Goal: Task Accomplishment & Management: Manage account settings

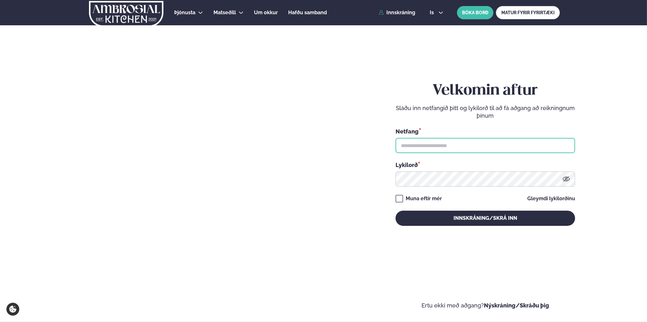
click at [408, 140] on input "text" at bounding box center [486, 145] width 180 height 15
type input "**********"
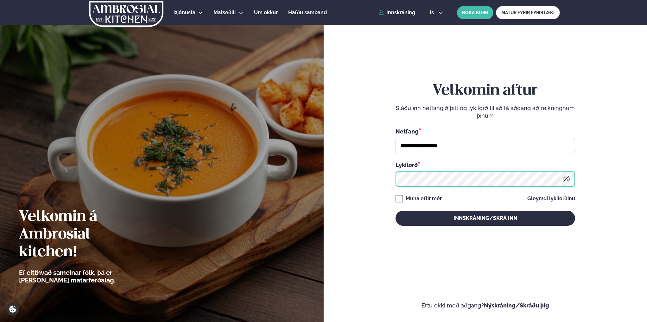
click at [396, 211] on button "Innskráning/Skrá inn" at bounding box center [486, 218] width 180 height 15
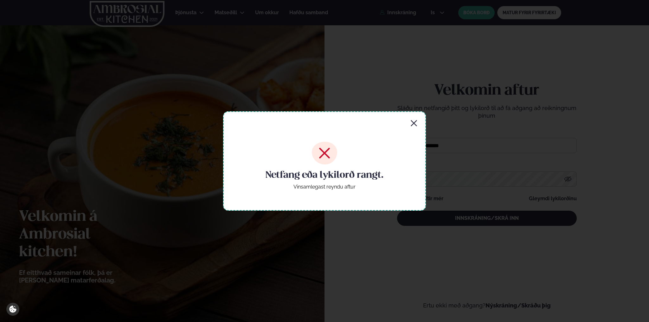
click at [412, 123] on icon "button" at bounding box center [414, 124] width 8 height 8
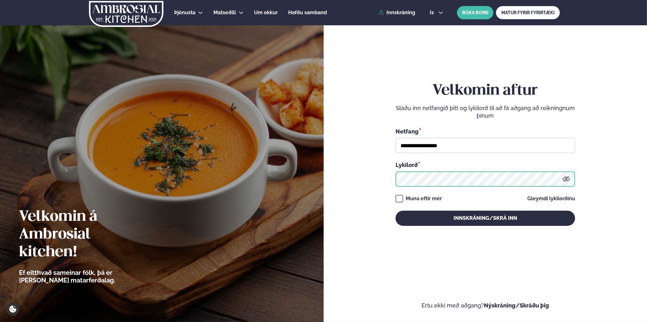
click at [396, 211] on button "Innskráning/Skrá inn" at bounding box center [486, 218] width 180 height 15
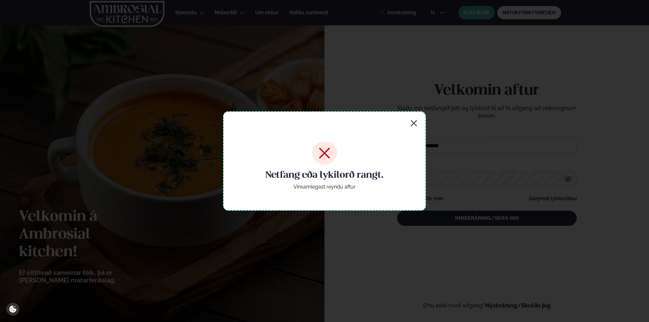
drag, startPoint x: 412, startPoint y: 122, endPoint x: 418, endPoint y: 125, distance: 6.5
click at [412, 122] on icon "button" at bounding box center [414, 123] width 6 height 6
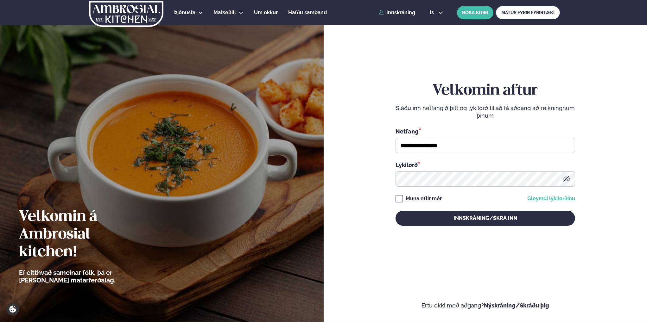
click at [542, 201] on link "Gleymdi lykilorðinu" at bounding box center [551, 198] width 48 height 5
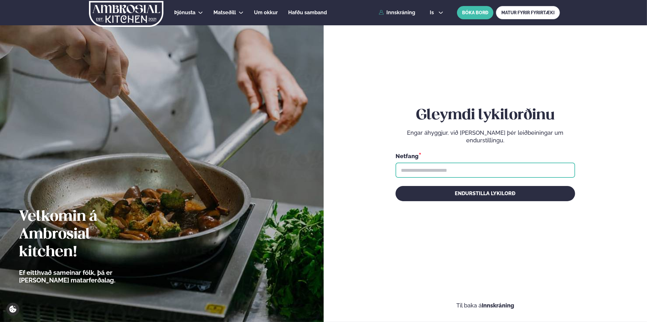
click at [430, 171] on input "text" at bounding box center [486, 170] width 180 height 15
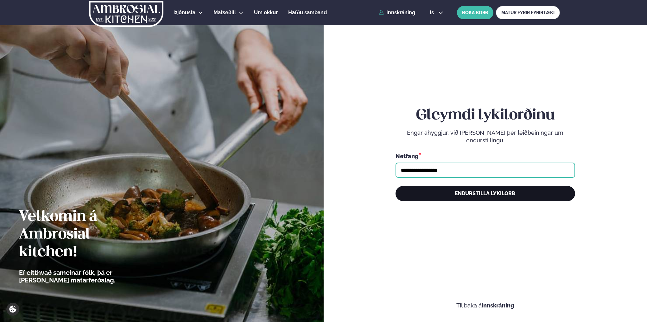
type input "**********"
click at [495, 193] on button "Endurstilla lykilorð" at bounding box center [486, 193] width 180 height 15
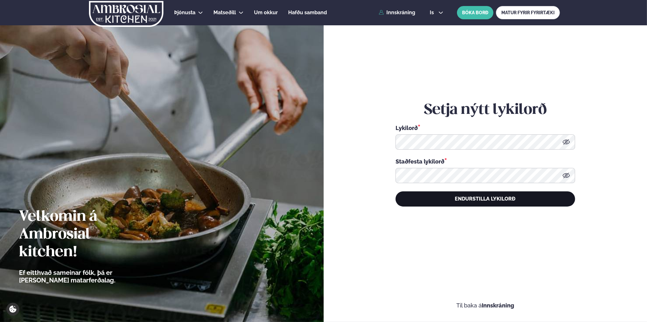
click at [486, 201] on button "Endurstilla lykilorð" at bounding box center [486, 199] width 180 height 15
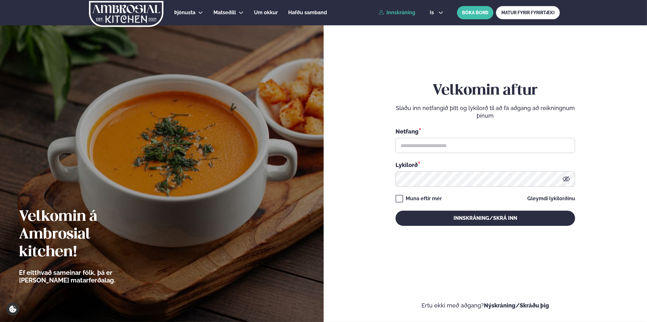
click at [438, 160] on div "Netfang * Lykilorð *" at bounding box center [486, 157] width 180 height 60
click at [425, 145] on input "text" at bounding box center [486, 145] width 180 height 15
type input "**********"
click at [465, 226] on div "**********" at bounding box center [486, 154] width 180 height 286
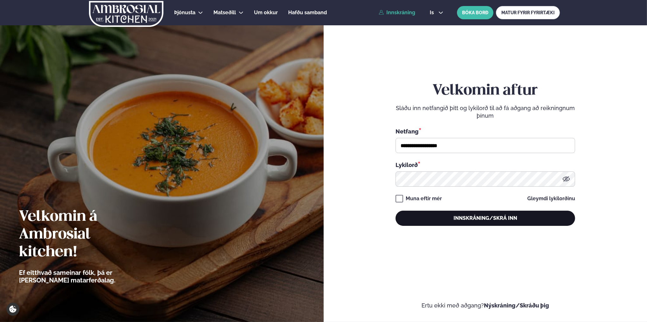
click at [470, 221] on button "Innskráning/Skrá inn" at bounding box center [486, 218] width 180 height 15
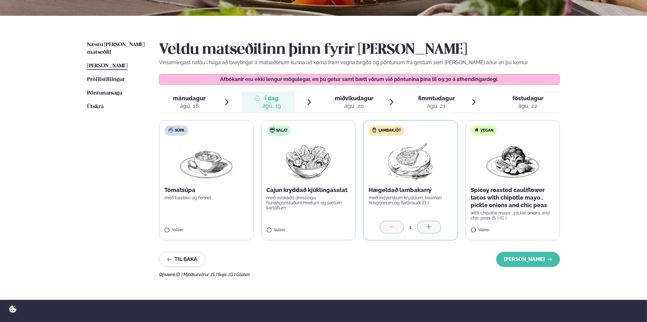
scroll to position [127, 0]
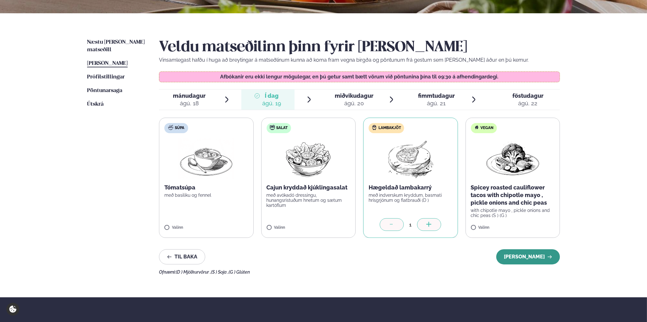
click at [529, 259] on button "[PERSON_NAME]" at bounding box center [528, 257] width 64 height 15
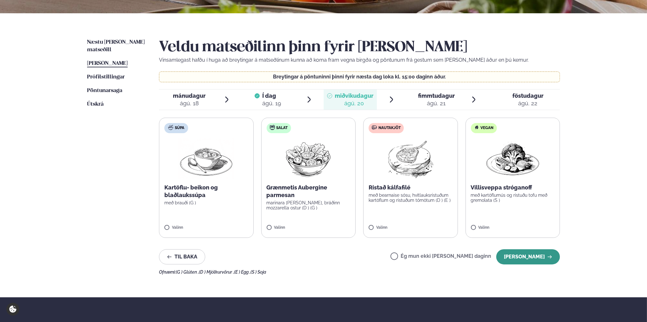
click at [536, 263] on button "[PERSON_NAME]" at bounding box center [528, 257] width 64 height 15
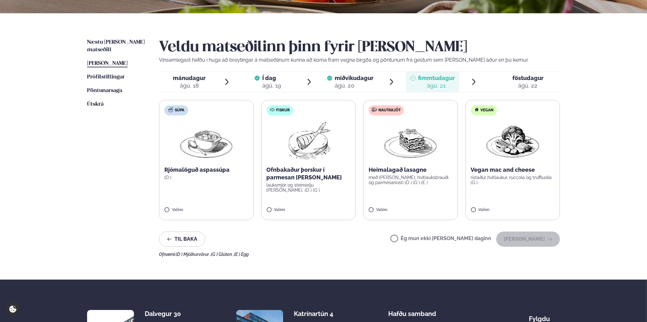
click at [374, 207] on label "Nautakjöt Heimalagað lasagne með basil pesto, hvítlauksbrauði og parmesanosti (…" at bounding box center [410, 160] width 95 height 120
click at [524, 237] on button "[PERSON_NAME]" at bounding box center [528, 239] width 64 height 15
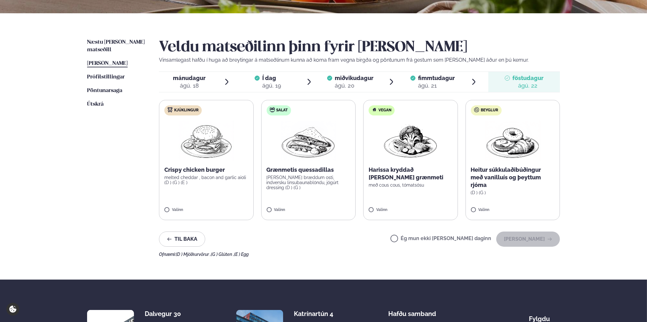
click at [416, 241] on label "Ég mun ekki [PERSON_NAME] daginn" at bounding box center [441, 239] width 101 height 7
click at [535, 242] on button "[PERSON_NAME]" at bounding box center [528, 239] width 64 height 15
